Goal: Find specific page/section: Find specific page/section

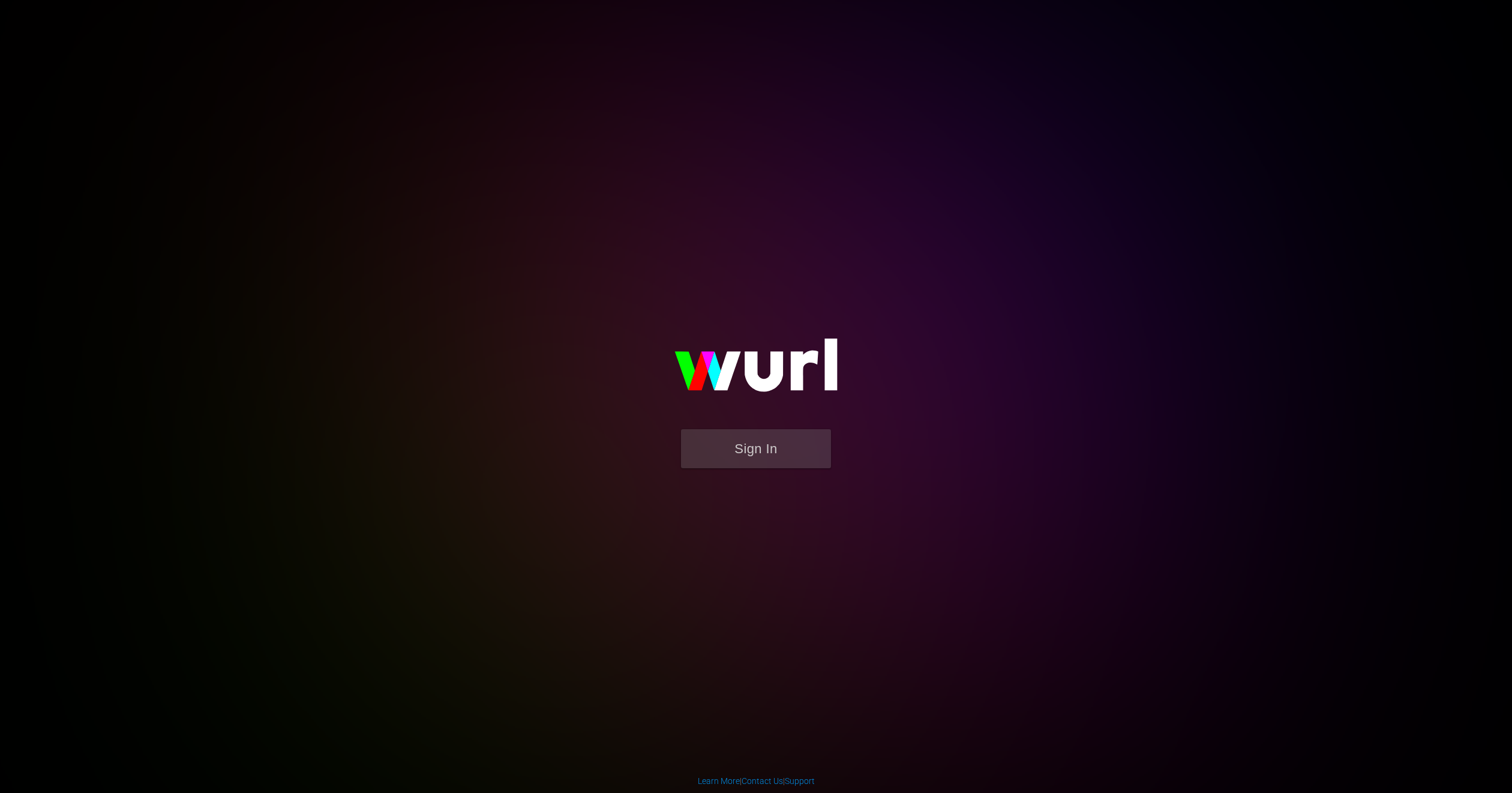
click at [767, 424] on img at bounding box center [756, 371] width 240 height 116
click at [759, 432] on button "Sign In" at bounding box center [756, 448] width 150 height 39
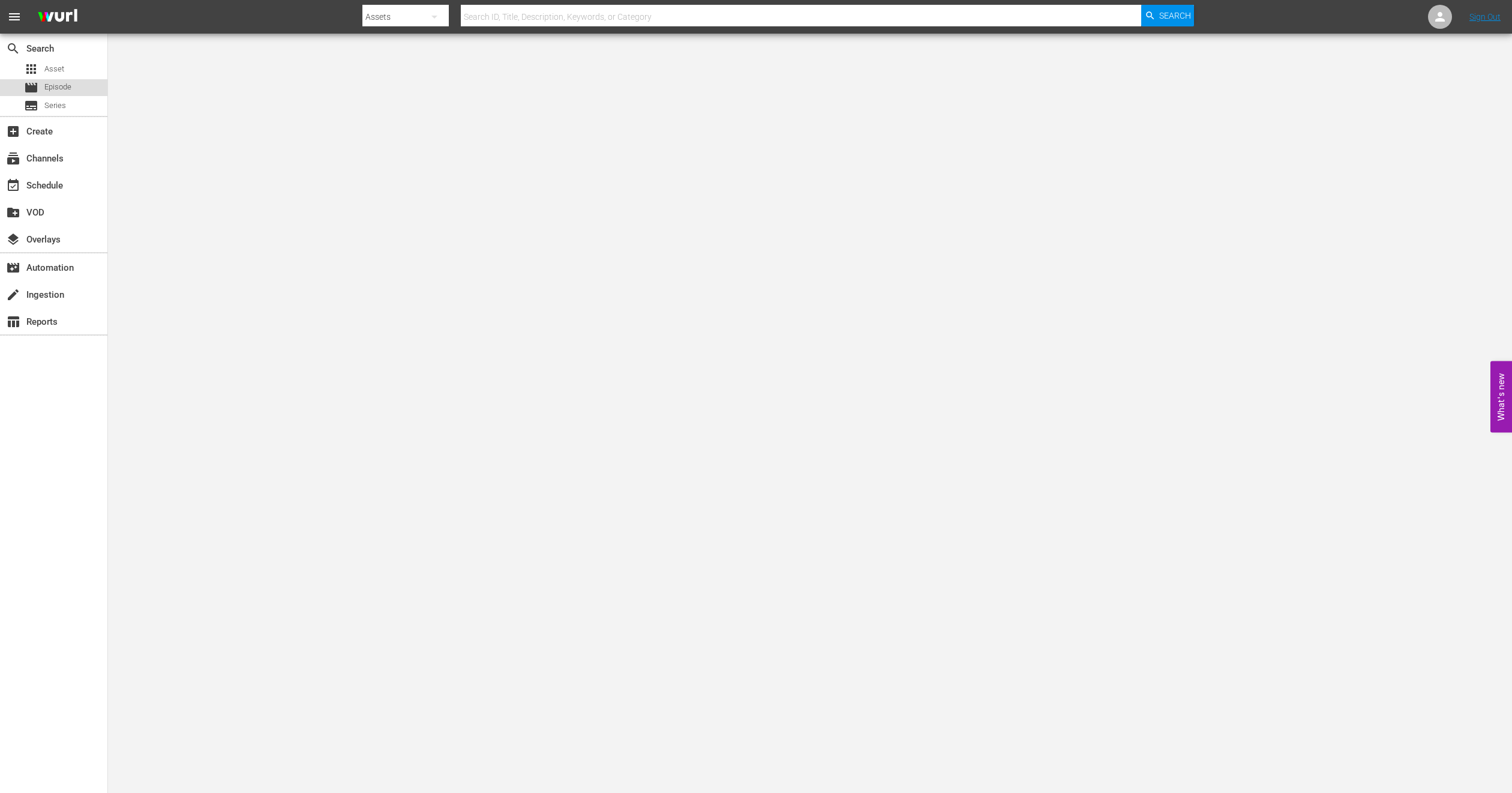
click at [67, 83] on span "Episode" at bounding box center [58, 87] width 27 height 12
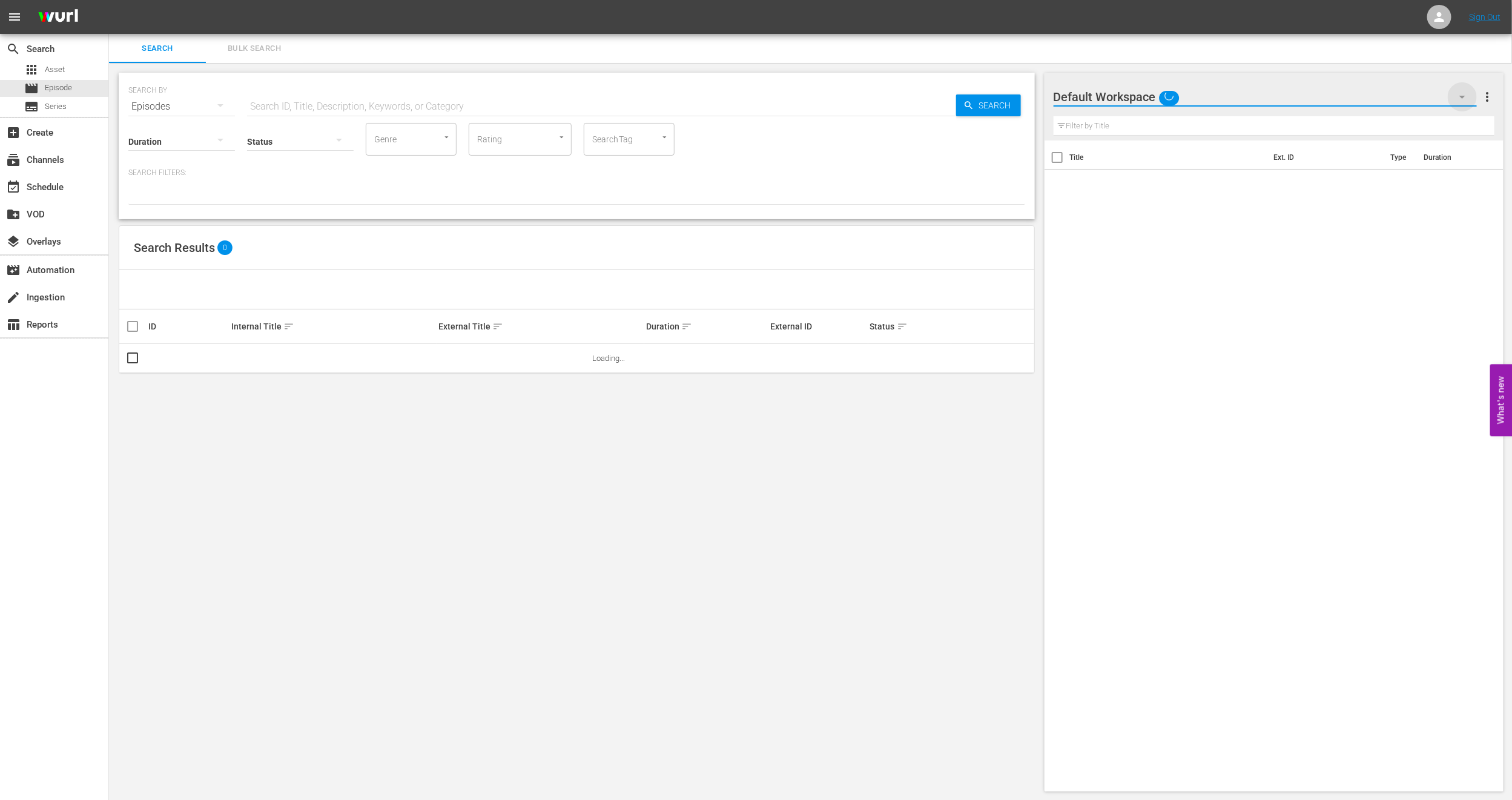
click at [1373, 96] on icon "button" at bounding box center [1462, 97] width 6 height 3
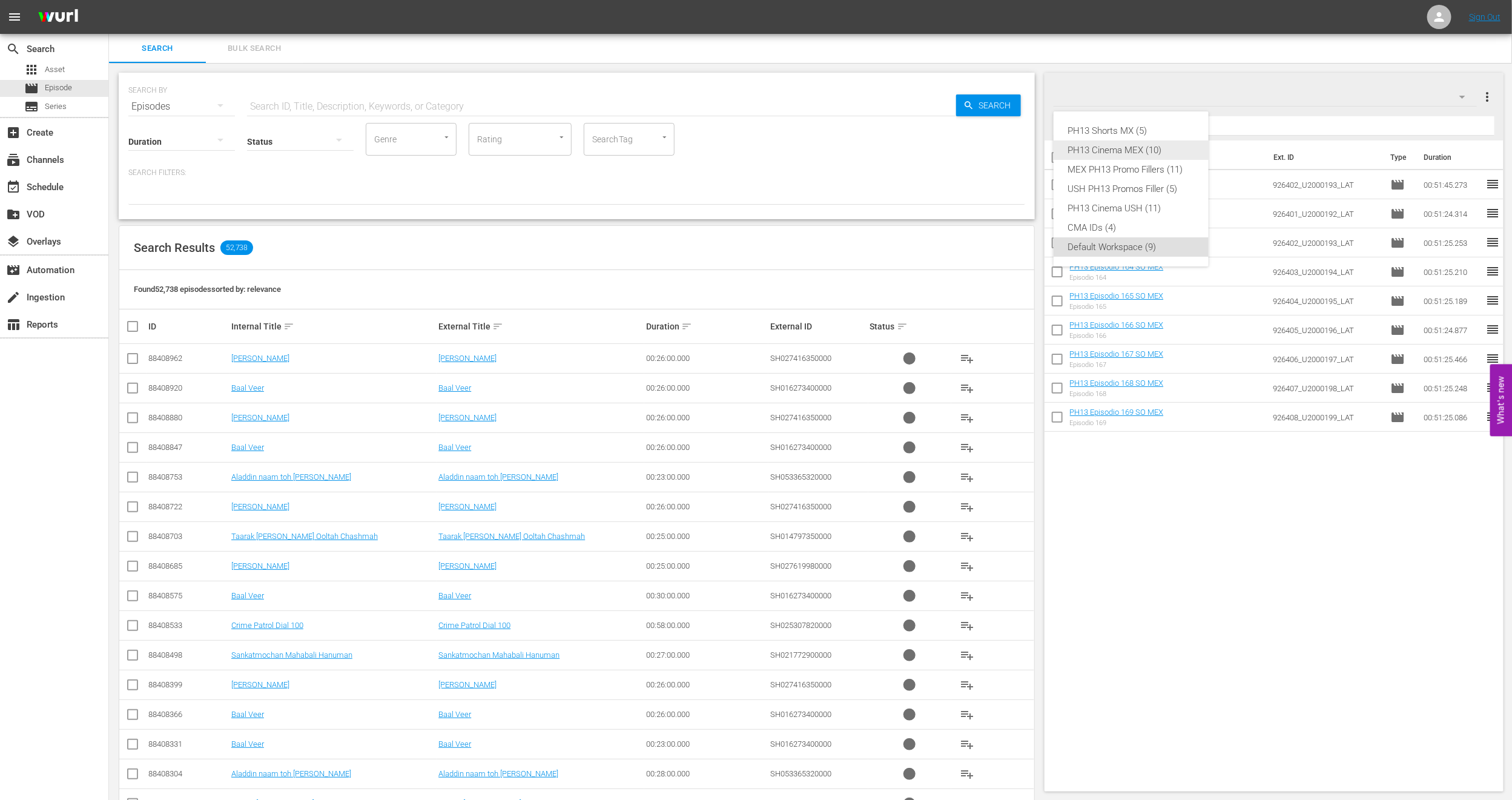
click at [1168, 158] on div "PH13 Cinema MEX (10)" at bounding box center [1130, 151] width 126 height 20
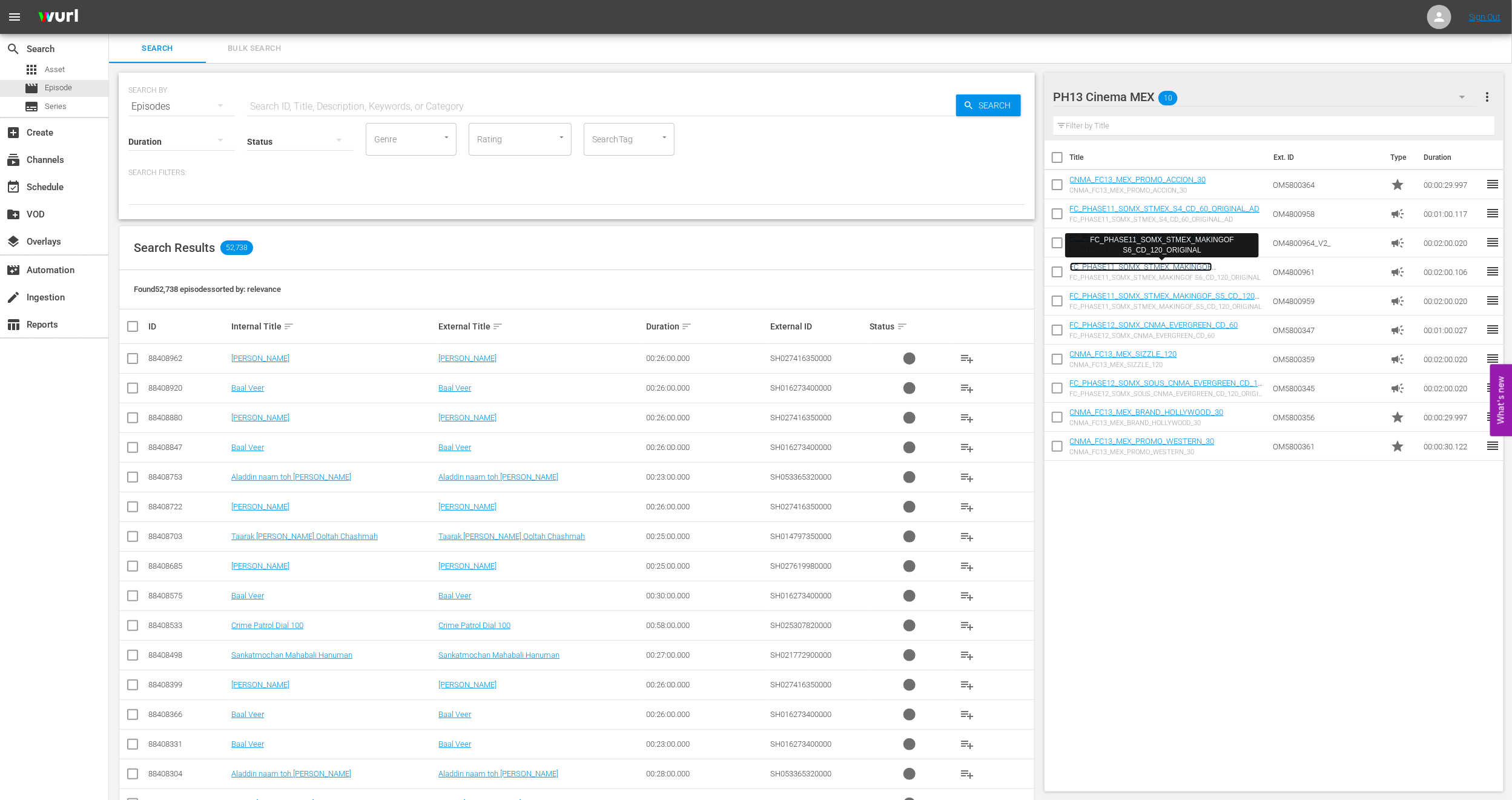
click at [1182, 269] on link "FC_PHASE11_SOMX_STMEX_MAKINGOF S6_CD_120_ORIGINAL" at bounding box center [1140, 271] width 142 height 18
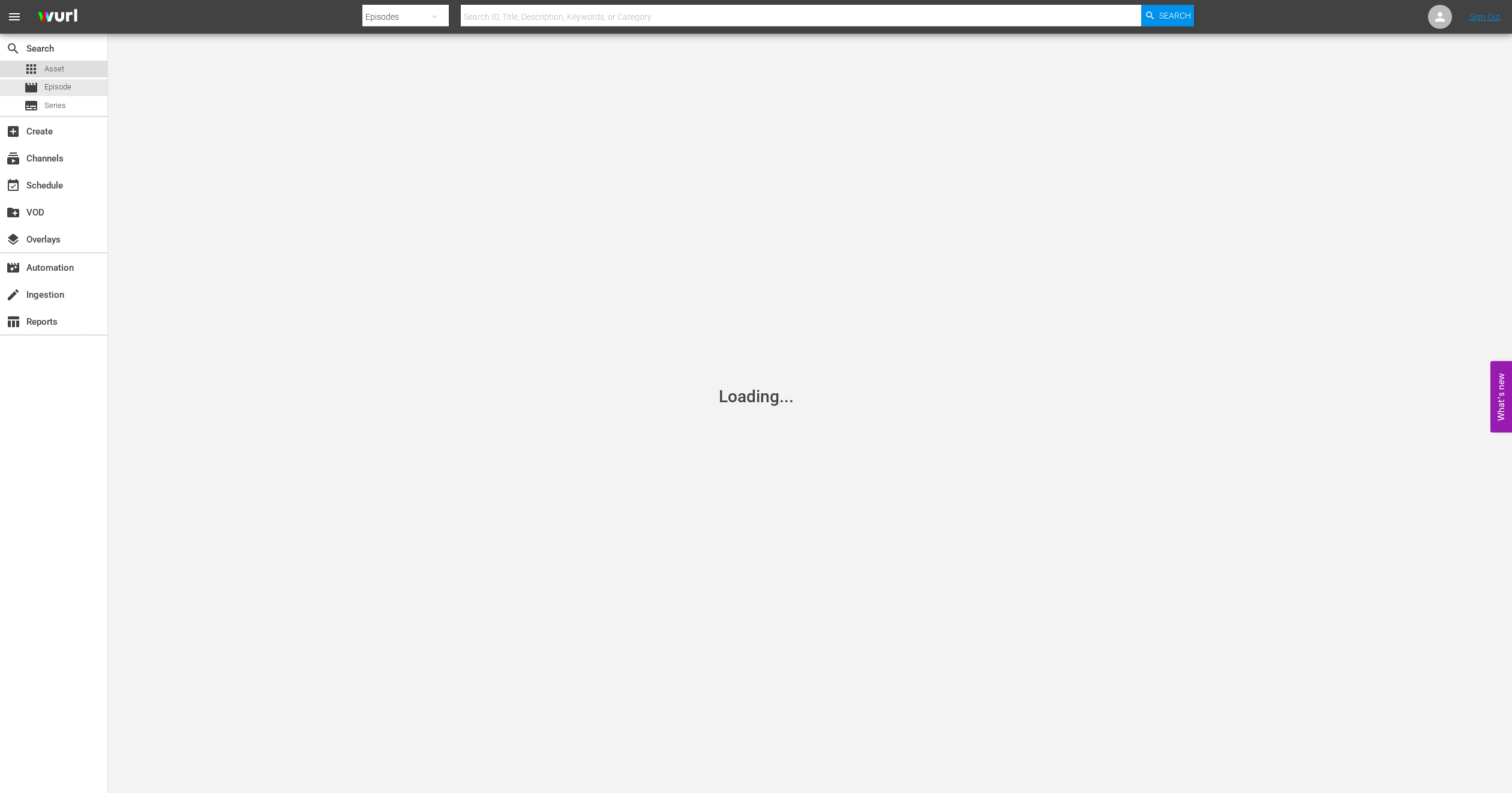
click at [48, 65] on span "Asset" at bounding box center [54, 69] width 20 height 12
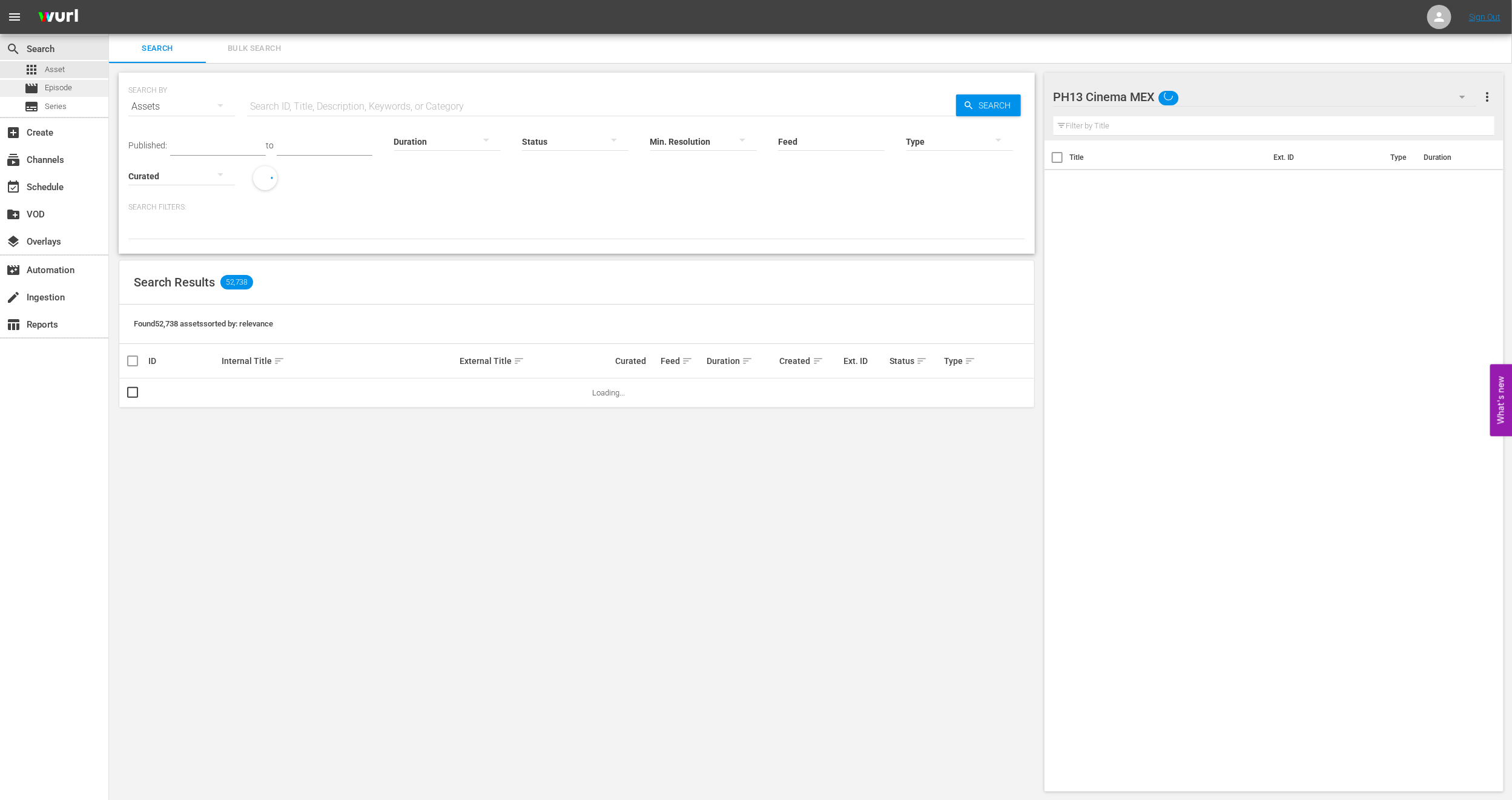
click at [80, 85] on div "movie Episode" at bounding box center [54, 88] width 108 height 17
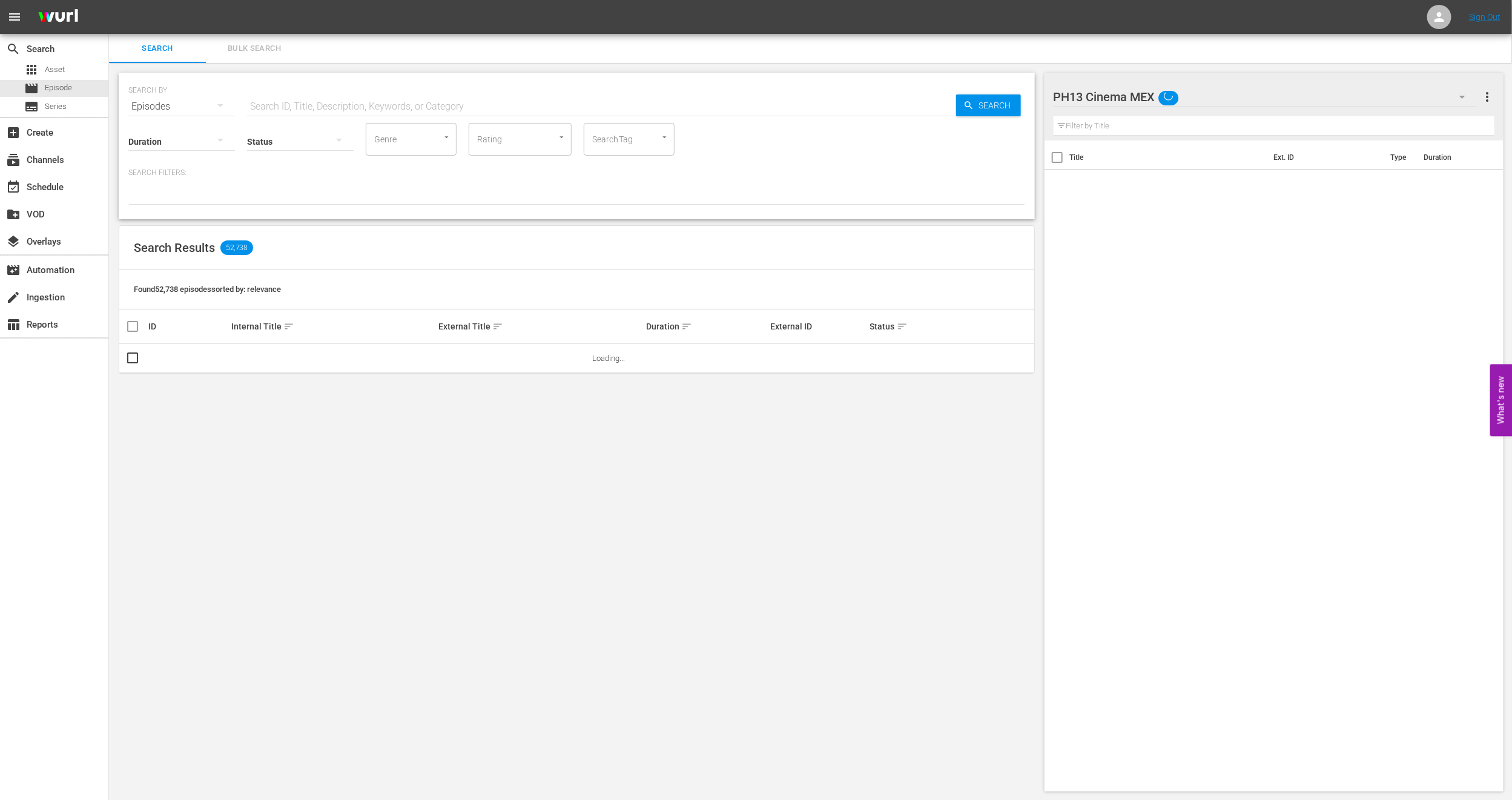
click at [1340, 93] on div "PH13 Cinema MEX" at bounding box center [1265, 96] width 424 height 34
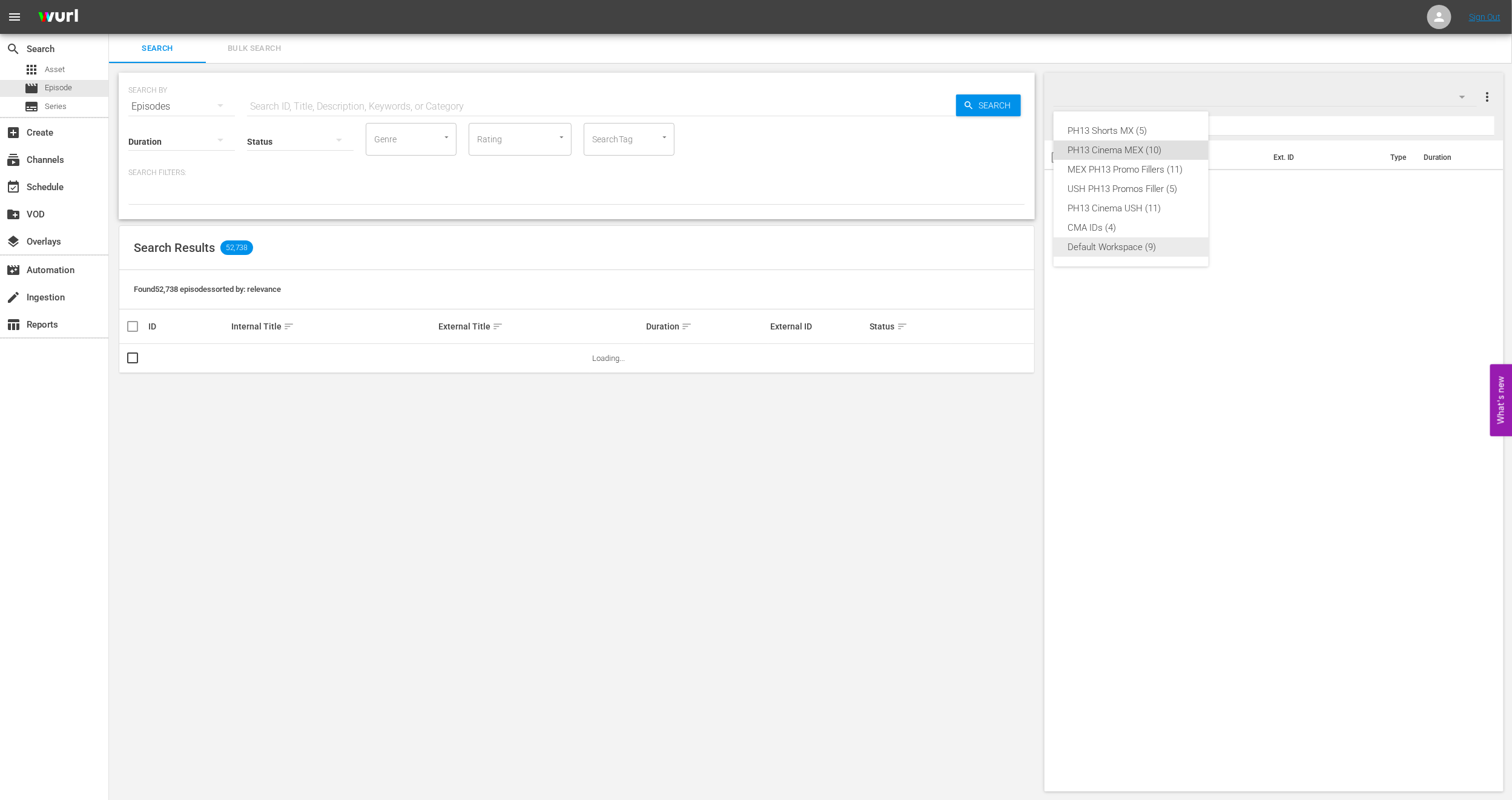
click at [1134, 253] on div "Default Workspace (9)" at bounding box center [1130, 247] width 126 height 20
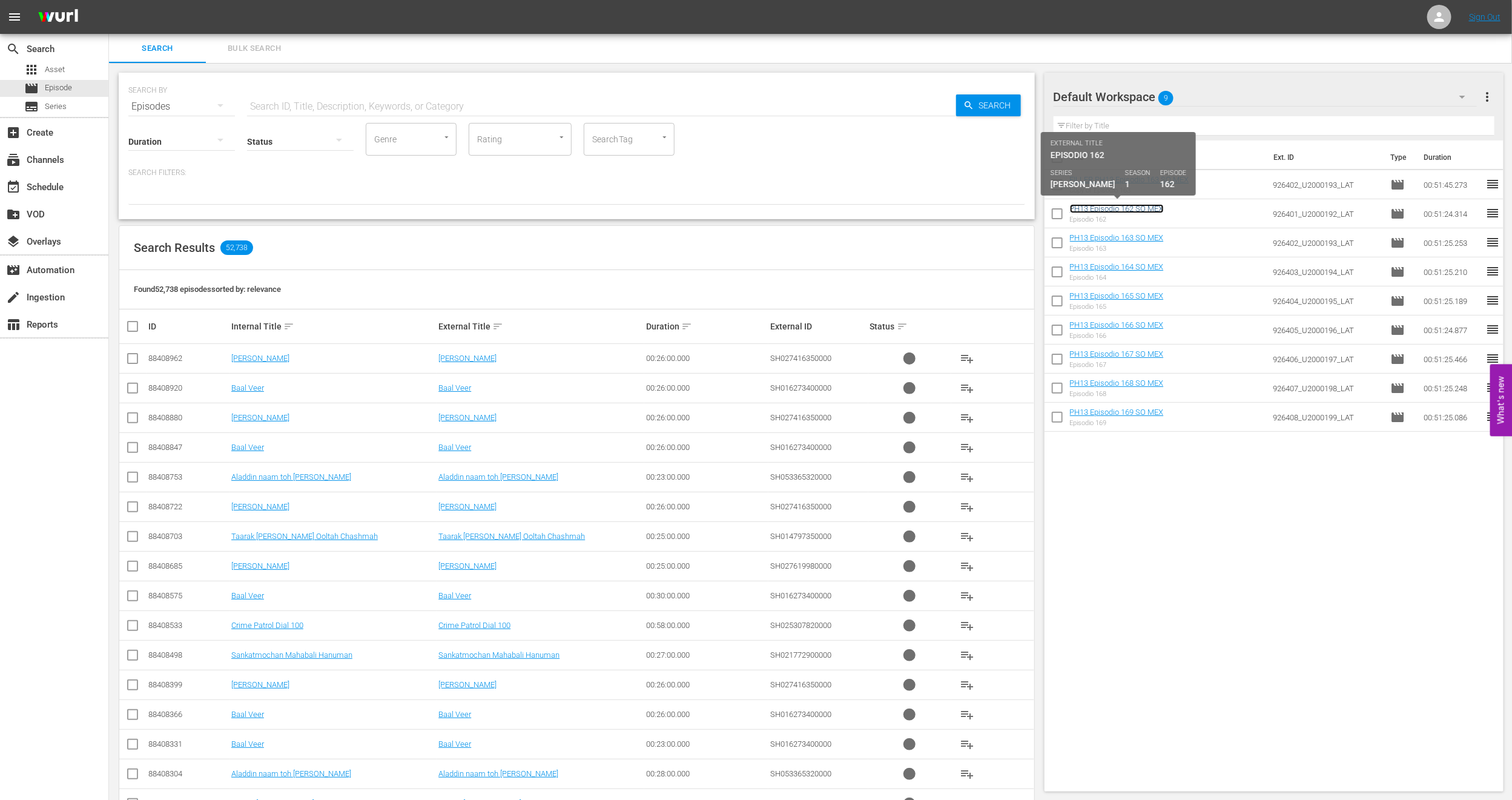
click at [1144, 209] on link "PH13 Episodio 162 SO MEX" at bounding box center [1116, 208] width 94 height 9
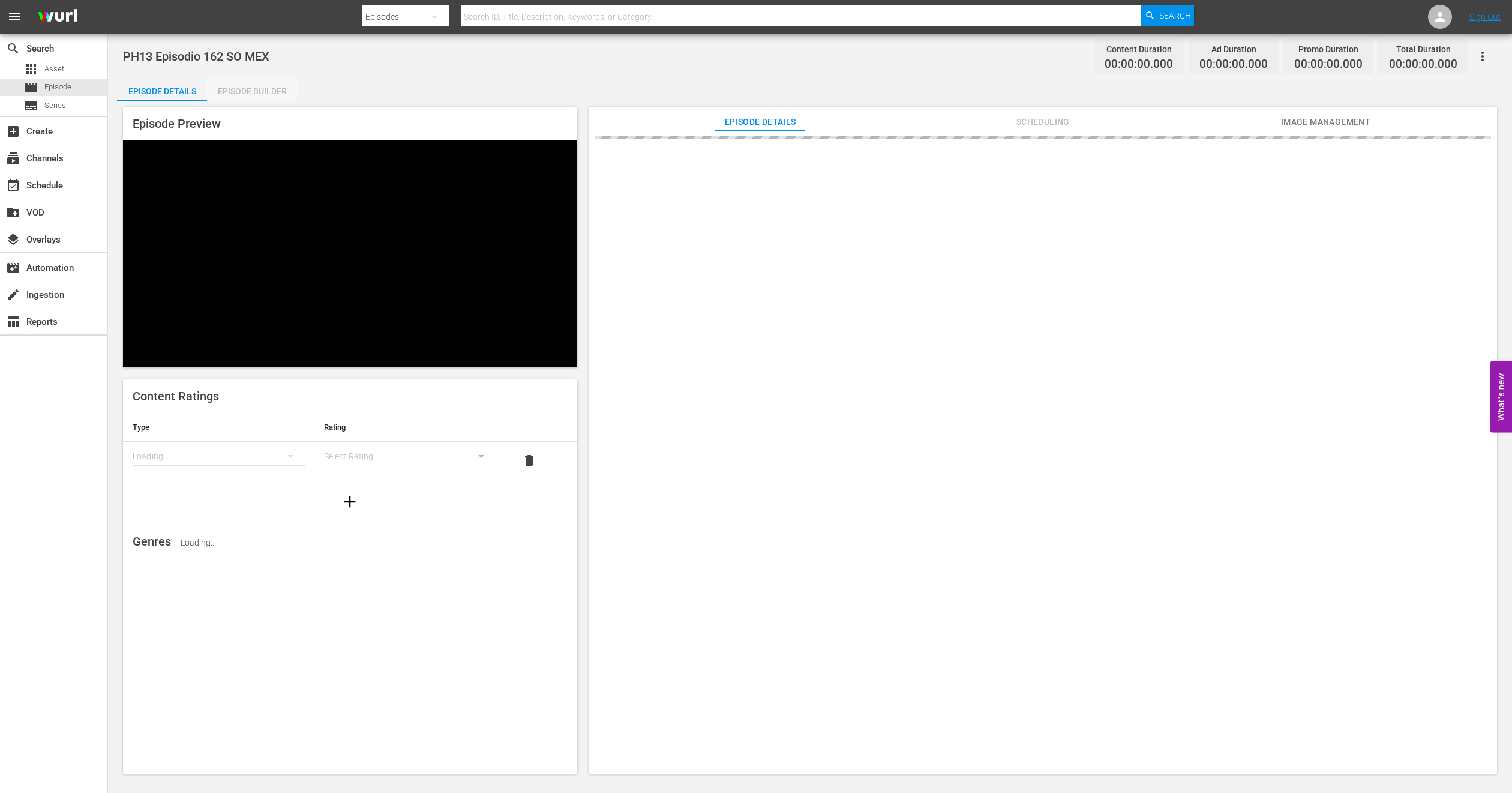
click at [256, 87] on div "Episode Builder" at bounding box center [252, 91] width 90 height 29
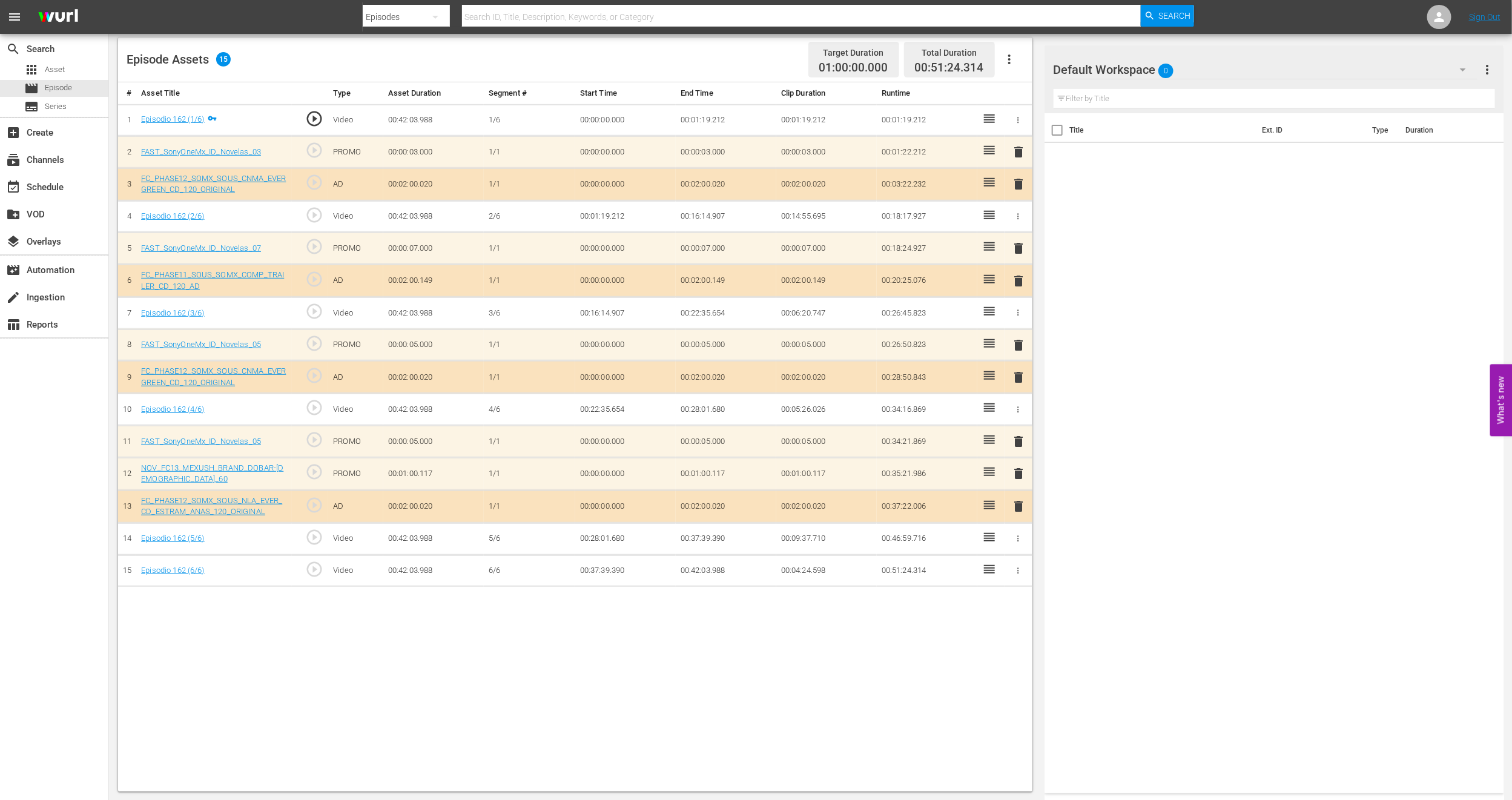
scroll to position [224, 0]
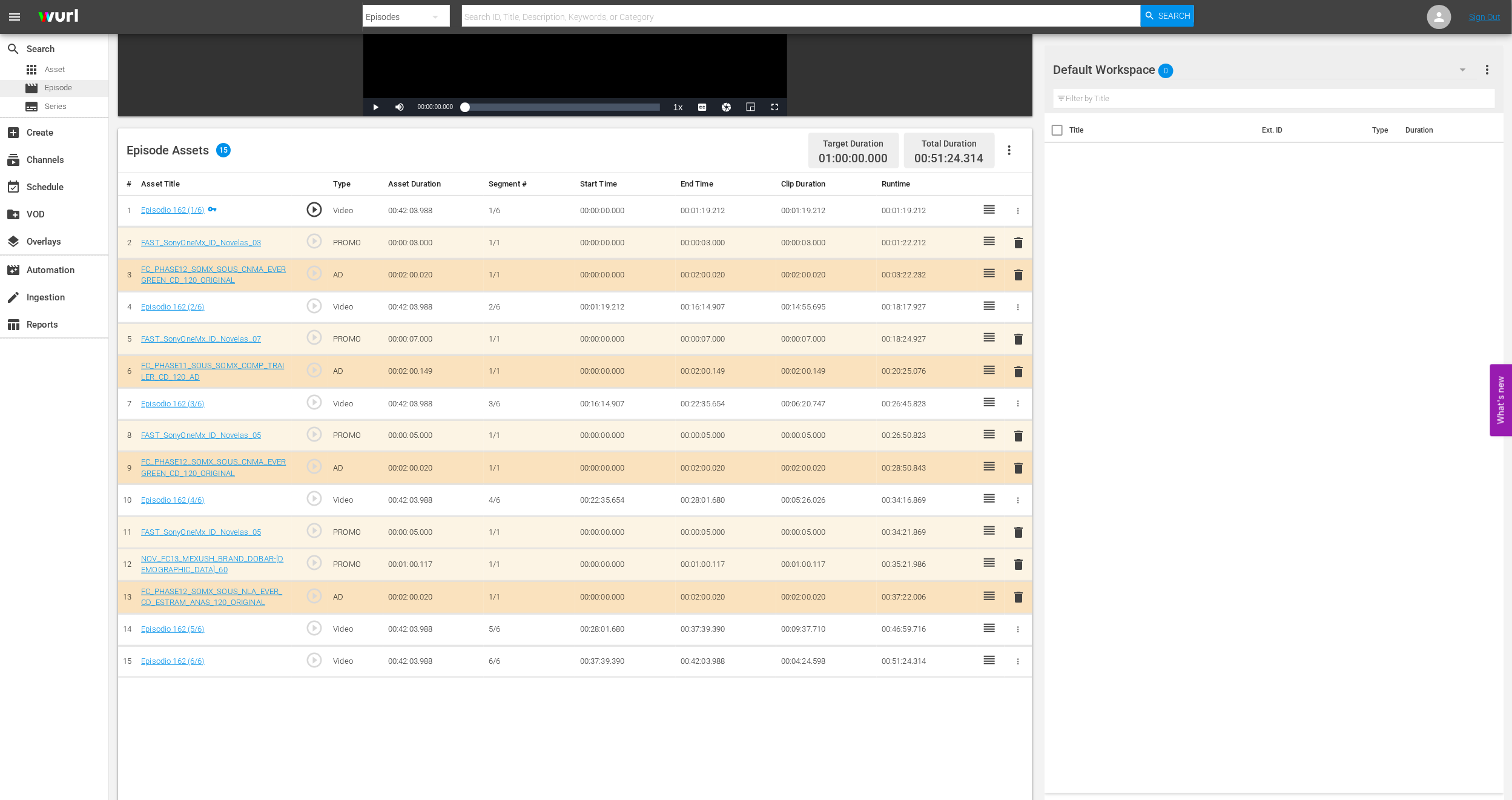
click at [50, 93] on span "Episode" at bounding box center [59, 88] width 27 height 12
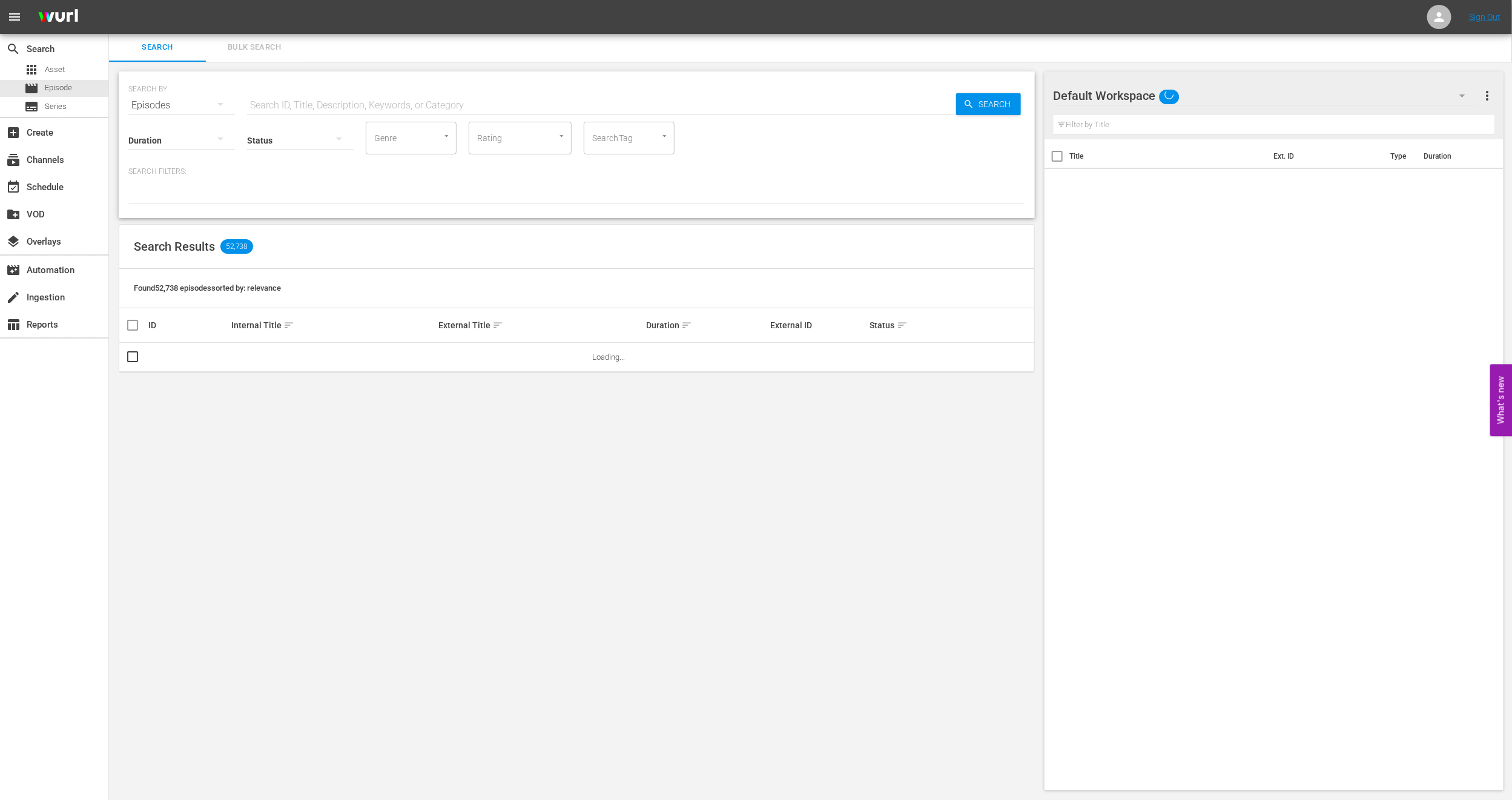
scroll to position [1, 0]
click at [1373, 96] on div "Default Workspace" at bounding box center [1265, 96] width 424 height 34
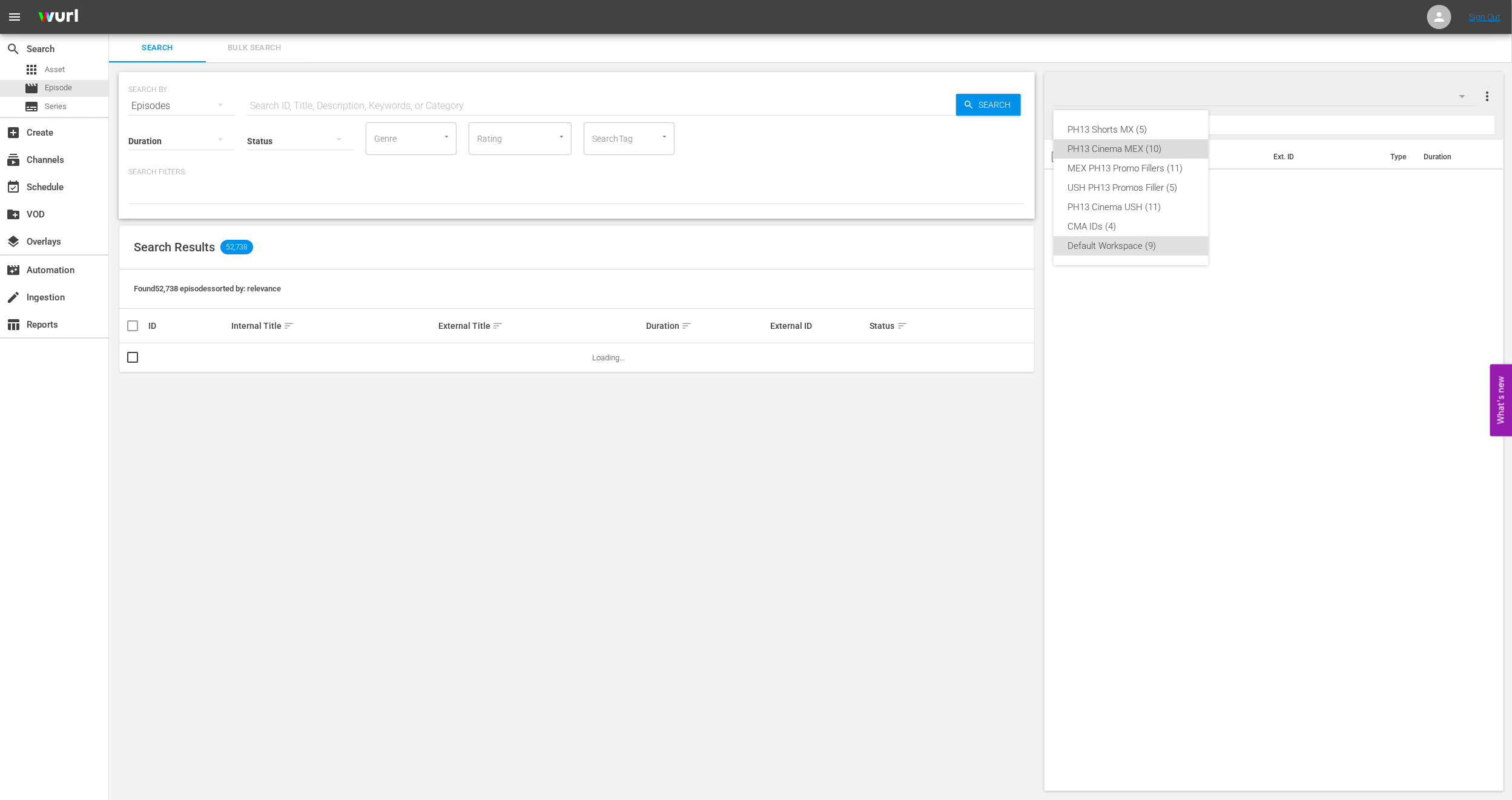
click at [1164, 155] on div "PH13 Cinema MEX (10)" at bounding box center [1130, 149] width 126 height 20
